Goal: Task Accomplishment & Management: Complete application form

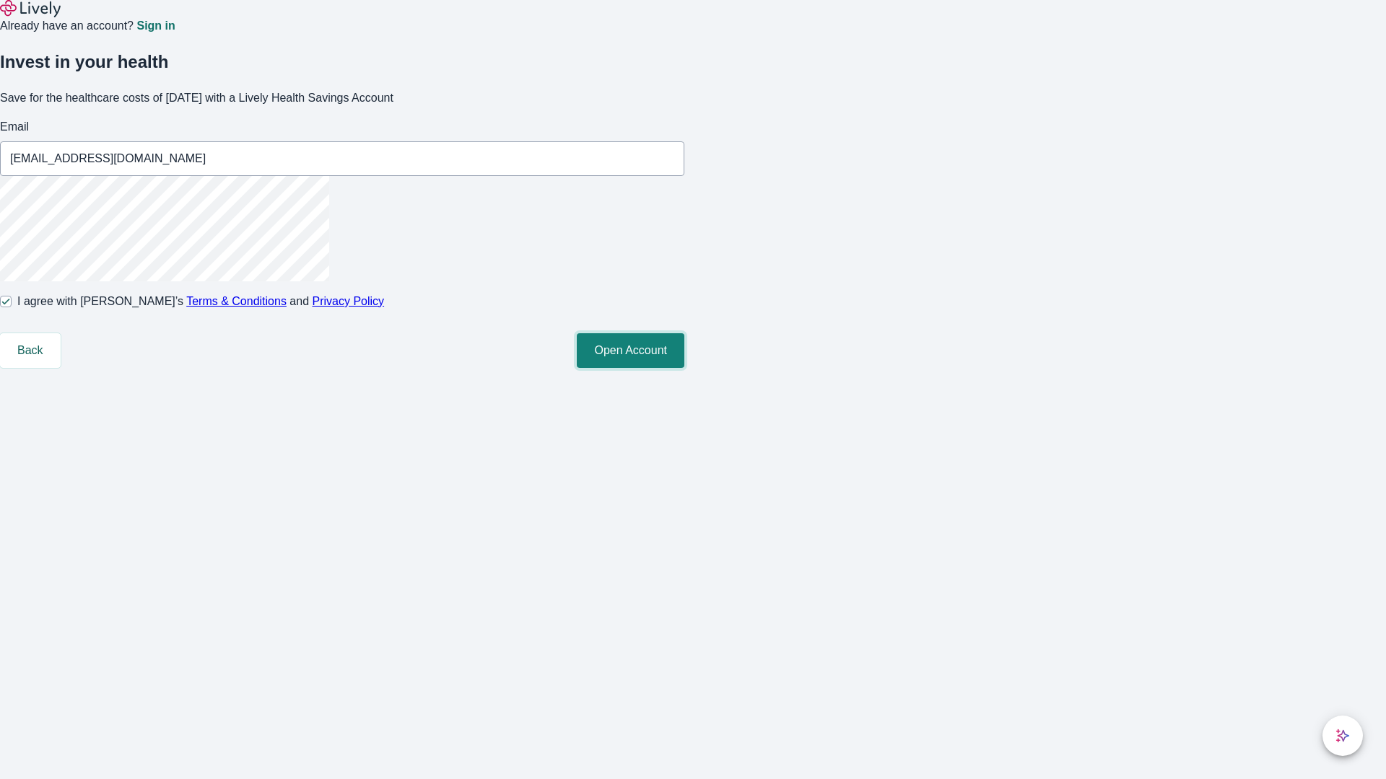
click at [684, 368] on button "Open Account" at bounding box center [631, 350] width 108 height 35
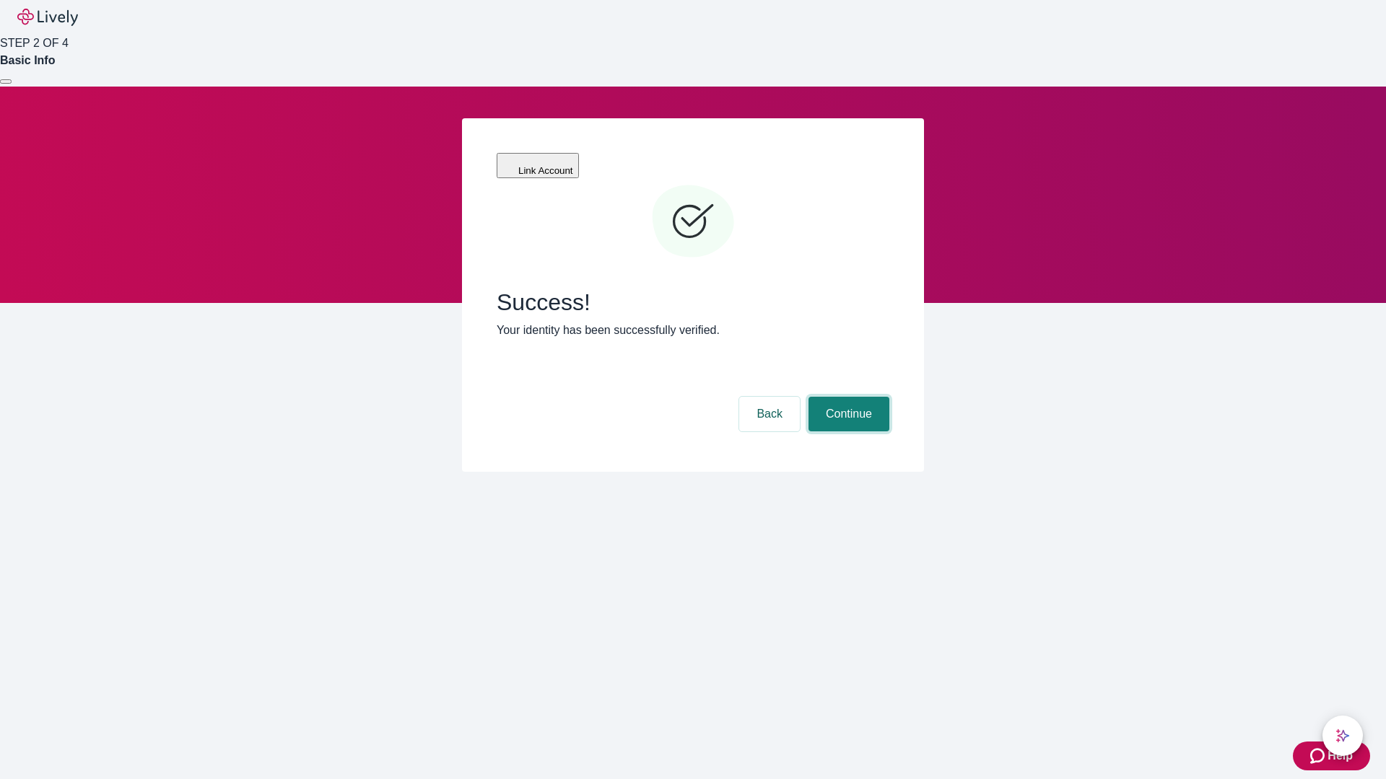
click at [846, 397] on button "Continue" at bounding box center [848, 414] width 81 height 35
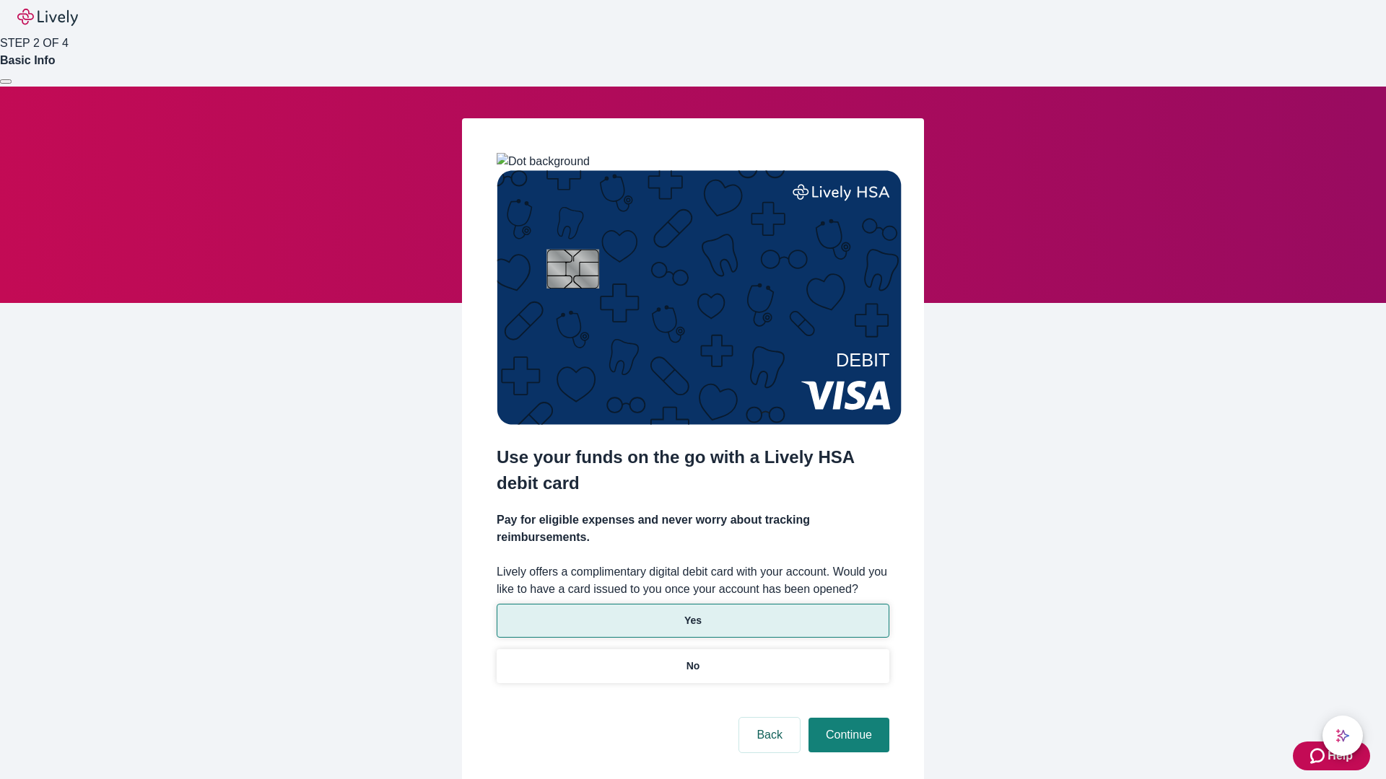
click at [692, 613] on p "Yes" at bounding box center [692, 620] width 17 height 15
click at [846, 718] on button "Continue" at bounding box center [848, 735] width 81 height 35
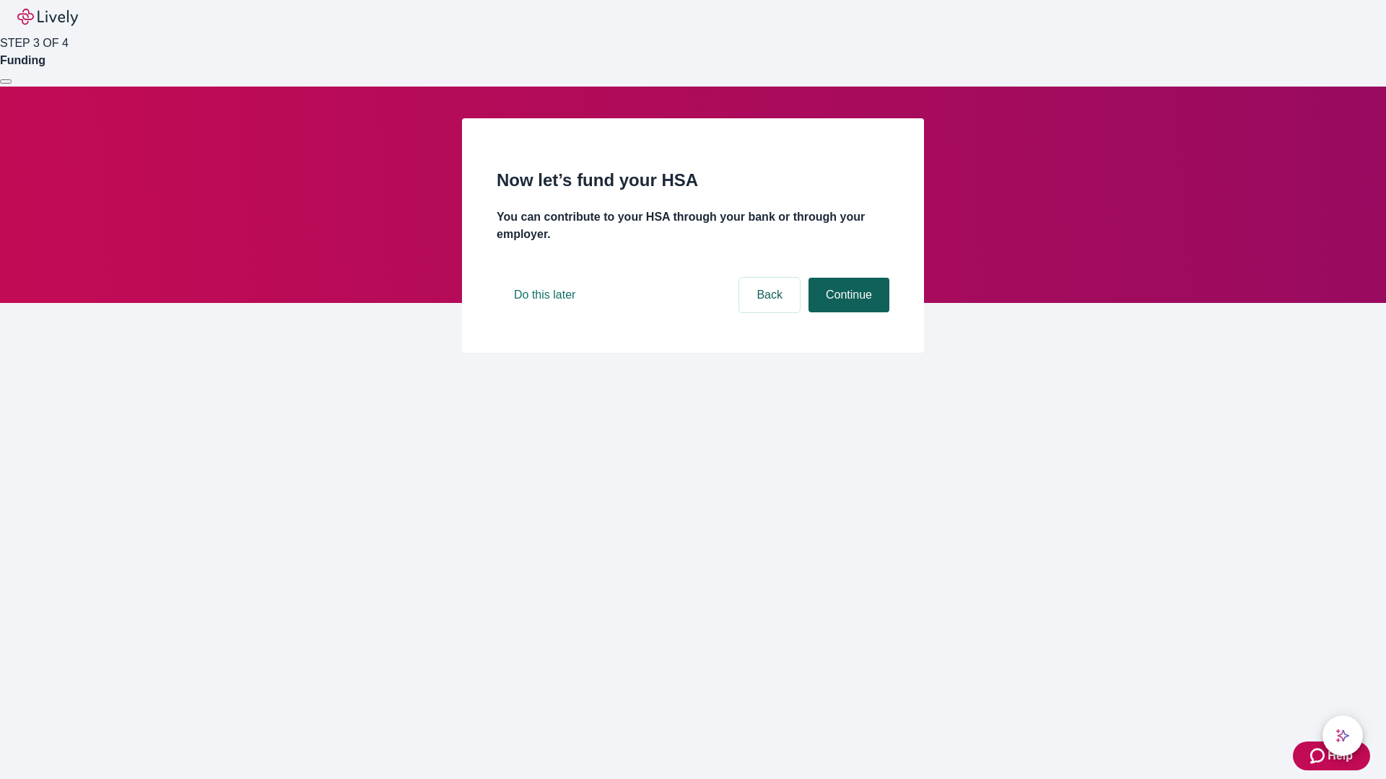
click at [846, 312] on button "Continue" at bounding box center [848, 295] width 81 height 35
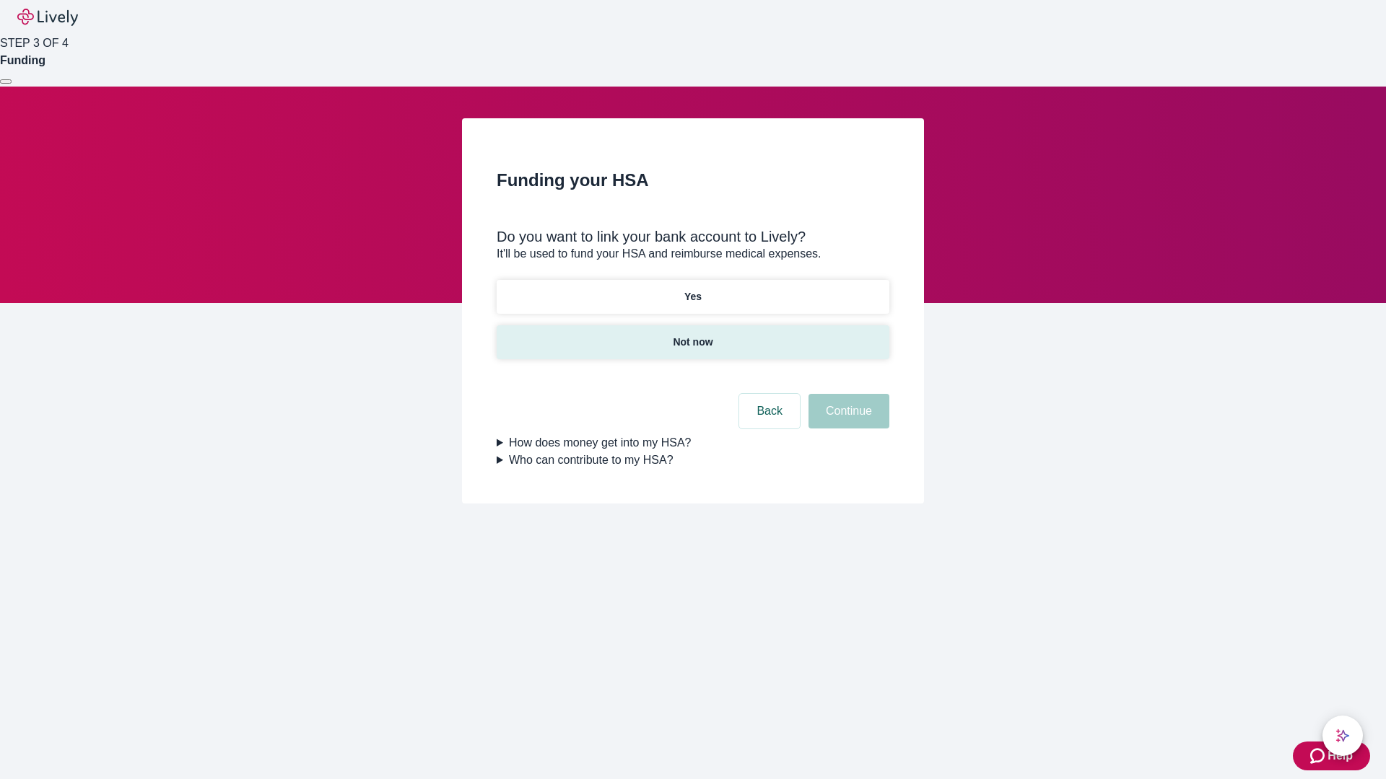
click at [692, 335] on p "Not now" at bounding box center [693, 342] width 40 height 15
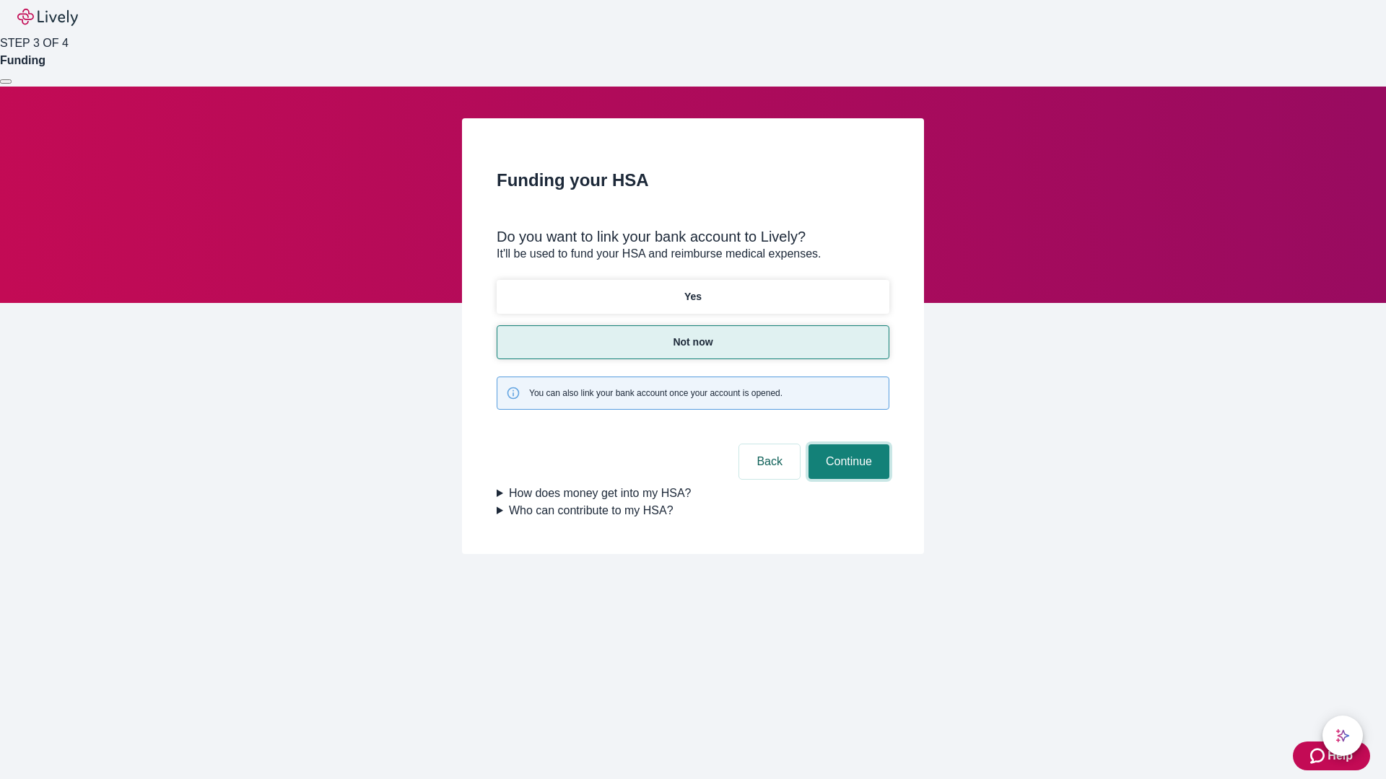
click at [846, 445] on button "Continue" at bounding box center [848, 462] width 81 height 35
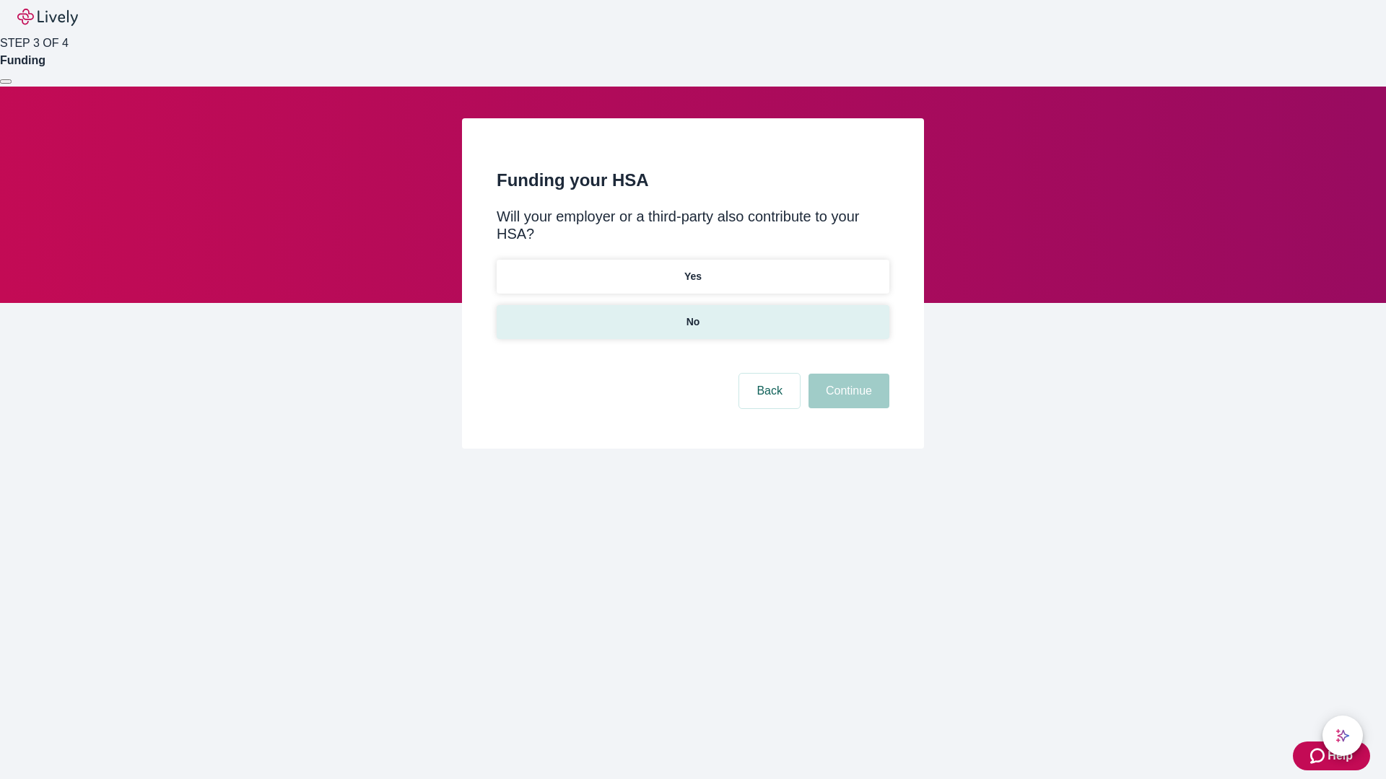
click at [692, 315] on p "No" at bounding box center [693, 322] width 14 height 15
click at [846, 374] on button "Continue" at bounding box center [848, 391] width 81 height 35
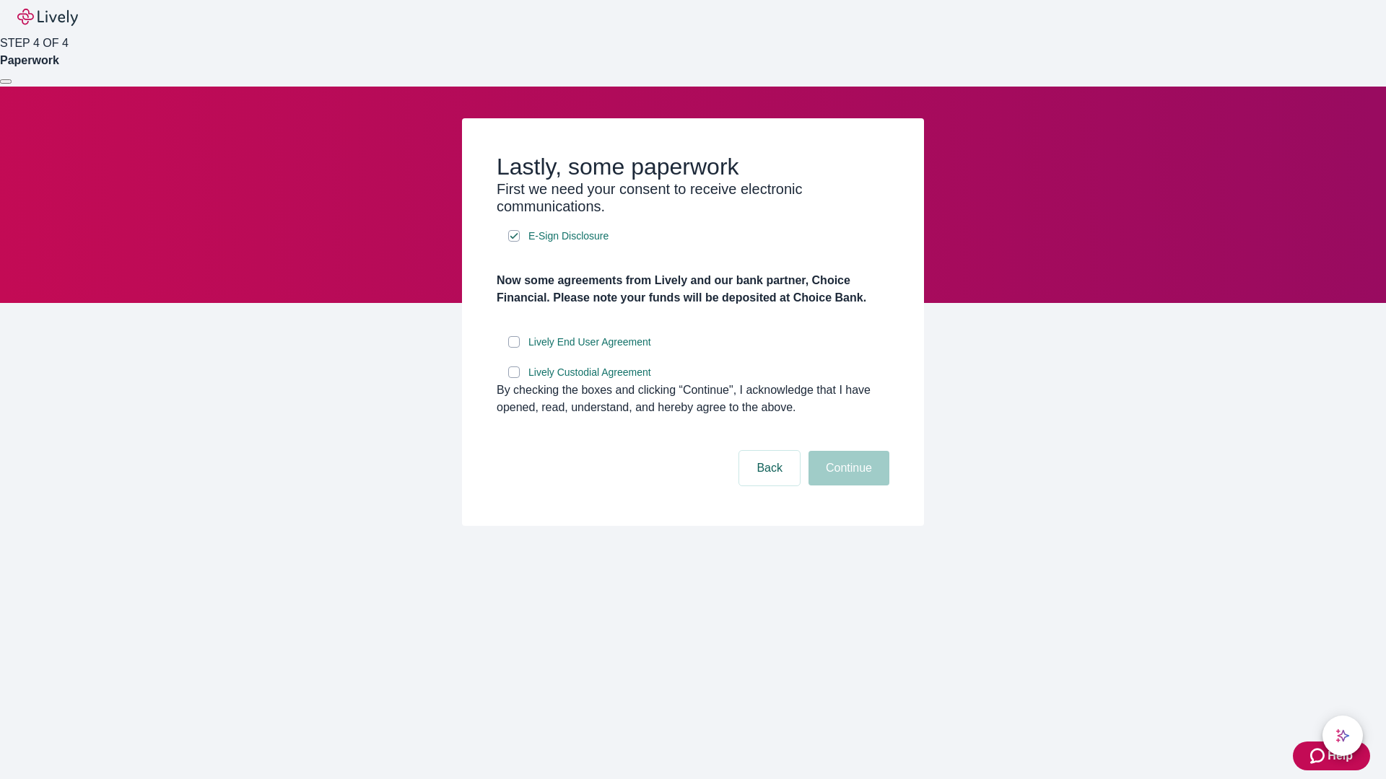
click at [514, 348] on input "Lively End User Agreement" at bounding box center [514, 342] width 12 height 12
checkbox input "true"
click at [514, 378] on input "Lively Custodial Agreement" at bounding box center [514, 373] width 12 height 12
checkbox input "true"
click at [846, 486] on button "Continue" at bounding box center [848, 468] width 81 height 35
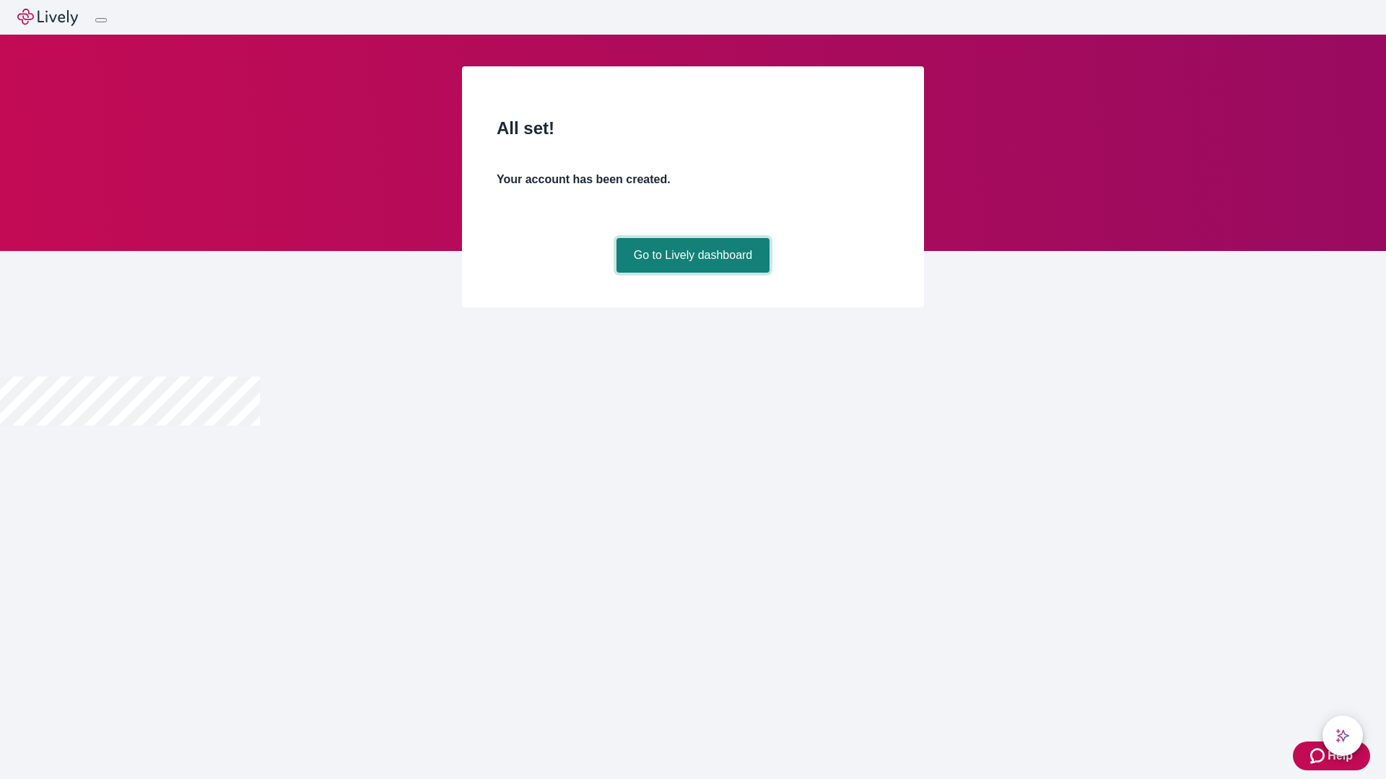
click at [692, 273] on link "Go to Lively dashboard" at bounding box center [693, 255] width 154 height 35
